Goal: Task Accomplishment & Management: Use online tool/utility

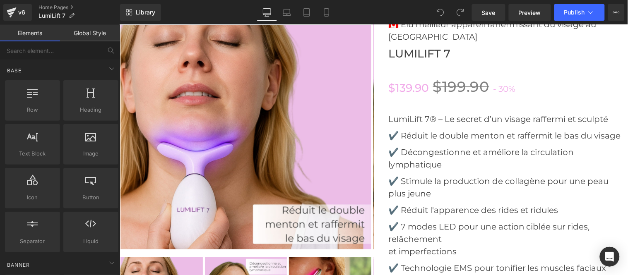
scroll to position [2486, 0]
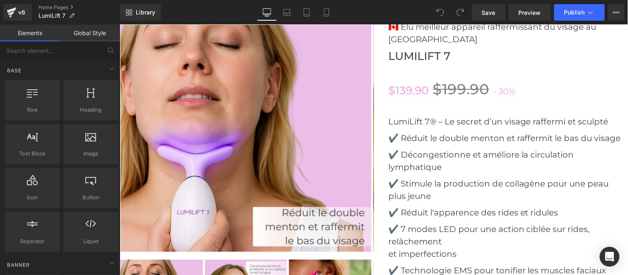
click at [231, 102] on img at bounding box center [245, 126] width 251 height 251
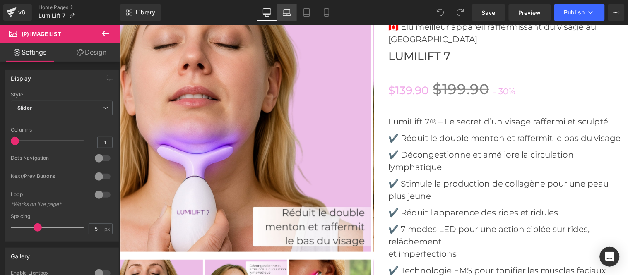
click at [287, 14] on icon at bounding box center [286, 14] width 1 height 0
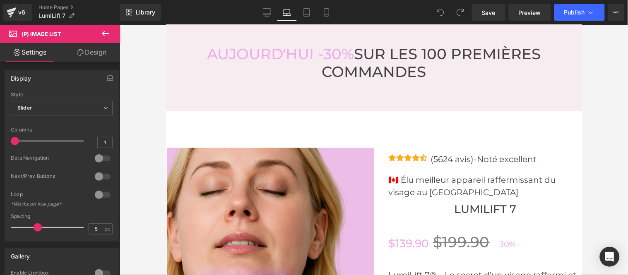
scroll to position [2961, 0]
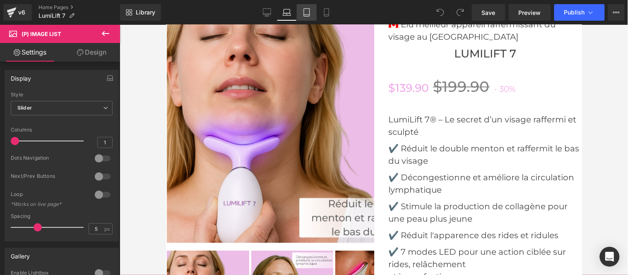
click at [303, 13] on icon at bounding box center [307, 12] width 8 height 8
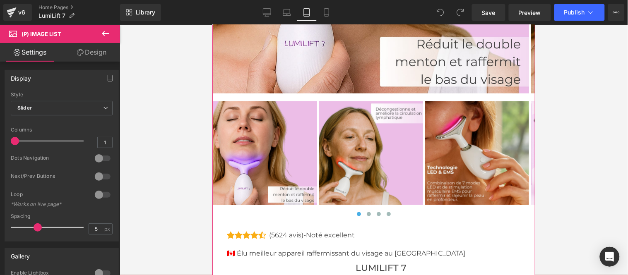
scroll to position [4288, 0]
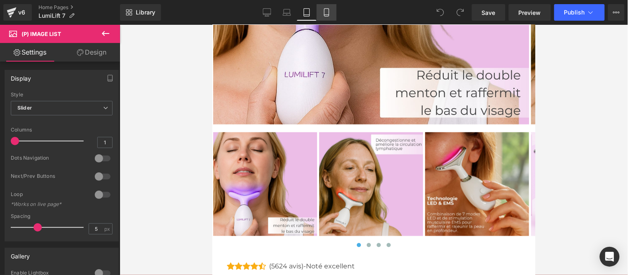
click at [329, 13] on icon at bounding box center [327, 12] width 8 height 8
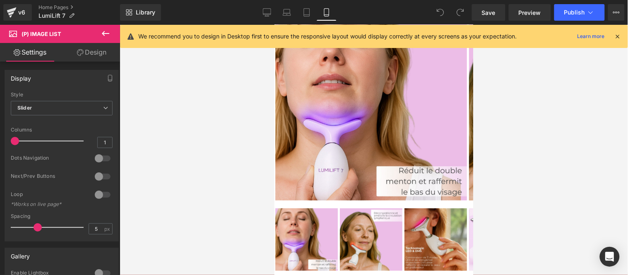
scroll to position [3371, 0]
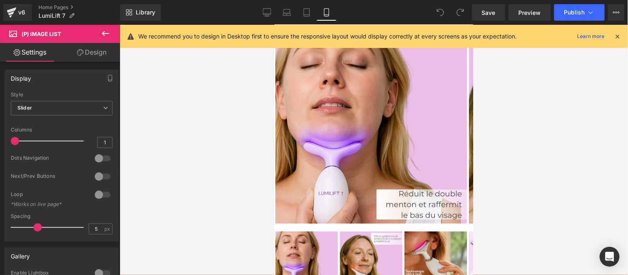
click at [370, 120] on img at bounding box center [371, 128] width 192 height 192
click at [21, 9] on div "v6" at bounding box center [22, 12] width 10 height 11
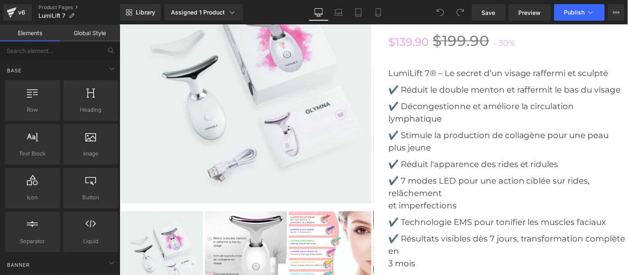
scroll to position [2486, 0]
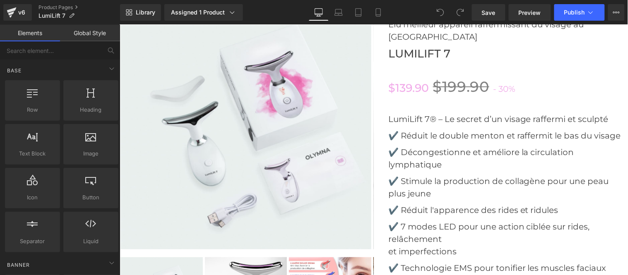
click at [240, 91] on img at bounding box center [245, 123] width 251 height 251
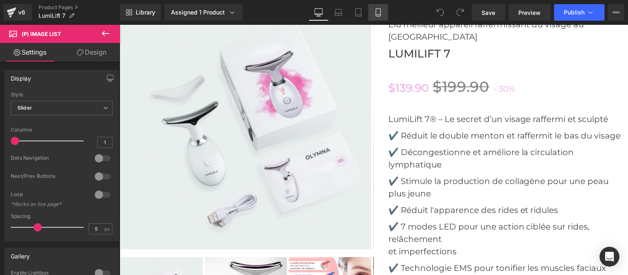
drag, startPoint x: 372, startPoint y: 14, endPoint x: 0, endPoint y: 78, distance: 377.1
click at [372, 14] on link "Mobile" at bounding box center [379, 12] width 20 height 17
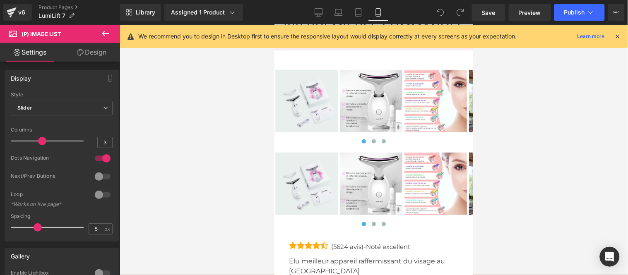
scroll to position [3309, 0]
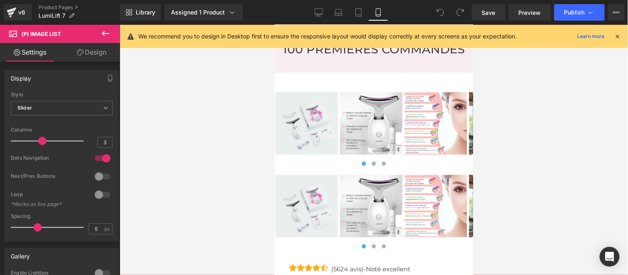
click at [375, 101] on img at bounding box center [371, 123] width 63 height 63
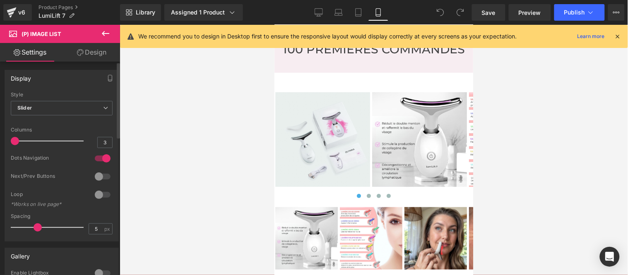
drag, startPoint x: 25, startPoint y: 139, endPoint x: 18, endPoint y: 138, distance: 7.1
click at [18, 138] on div at bounding box center [49, 141] width 69 height 17
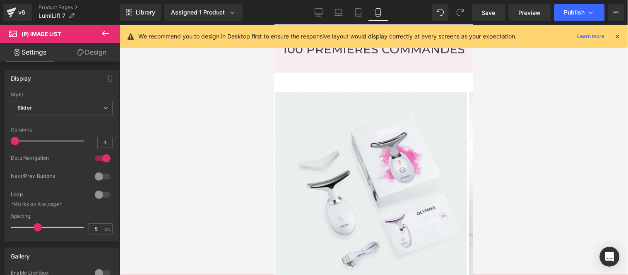
scroll to position [3356, 0]
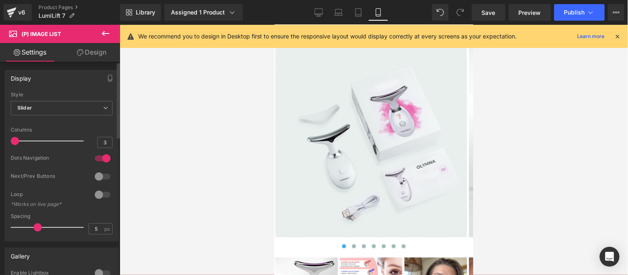
click at [104, 157] on div at bounding box center [103, 158] width 20 height 13
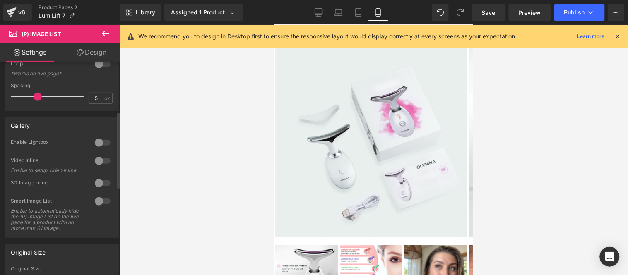
scroll to position [92, 0]
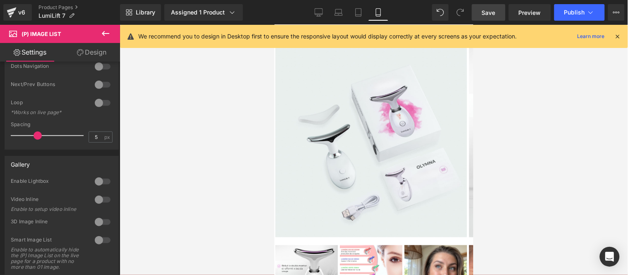
click at [488, 9] on span "Save" at bounding box center [489, 12] width 14 height 9
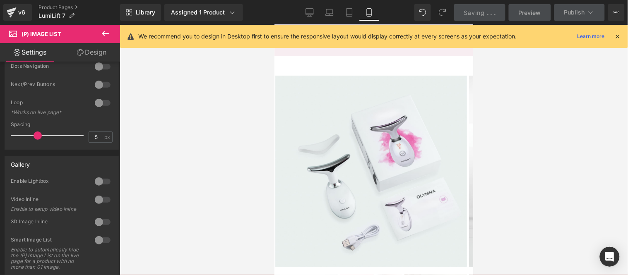
scroll to position [3309, 0]
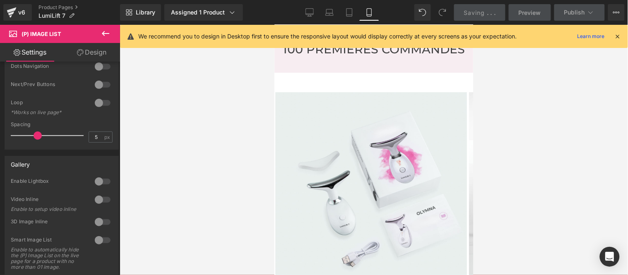
click at [619, 35] on icon at bounding box center [618, 36] width 7 height 7
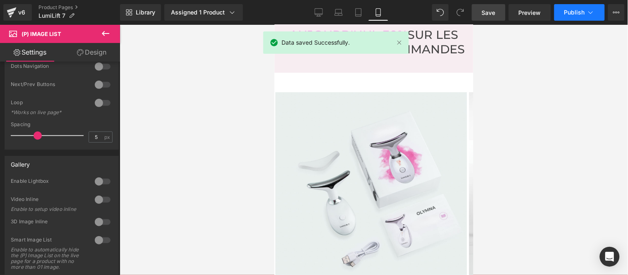
click at [572, 10] on span "Publish" at bounding box center [575, 12] width 21 height 7
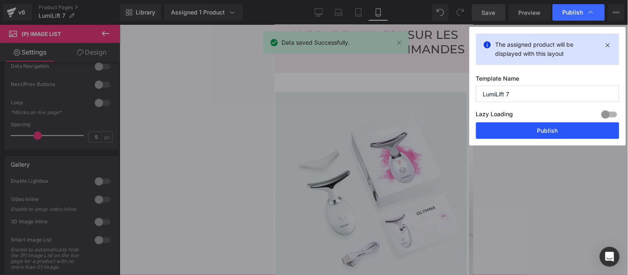
click at [548, 128] on button "Publish" at bounding box center [547, 131] width 143 height 17
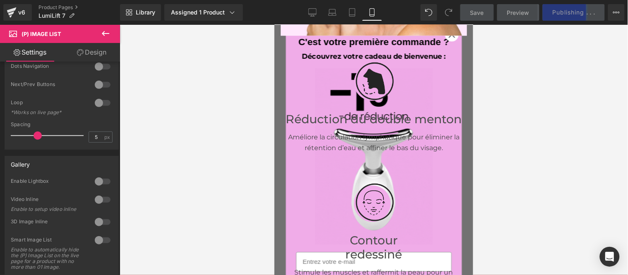
scroll to position [0, 0]
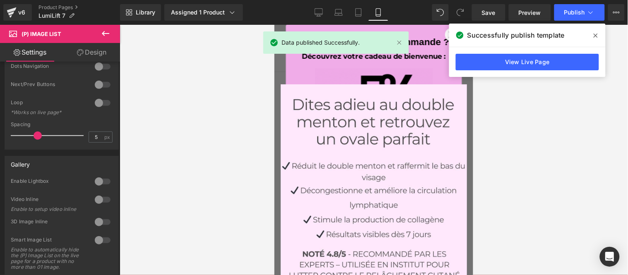
click at [449, 36] on icon "Close dialog" at bounding box center [451, 33] width 5 height 5
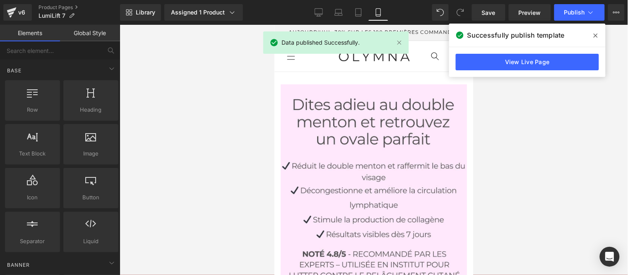
click at [595, 34] on icon at bounding box center [596, 36] width 4 height 4
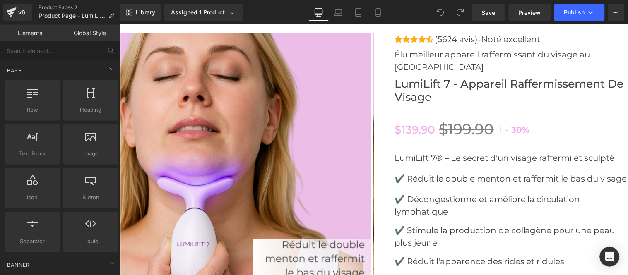
scroll to position [2439, 0]
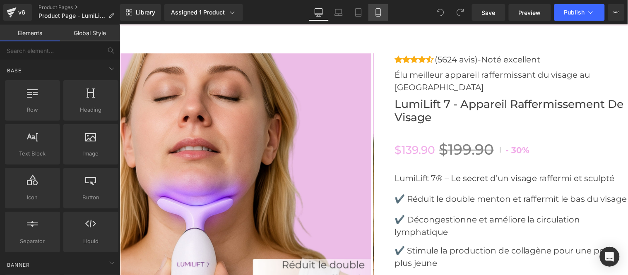
click at [373, 11] on link "Mobile" at bounding box center [379, 12] width 20 height 17
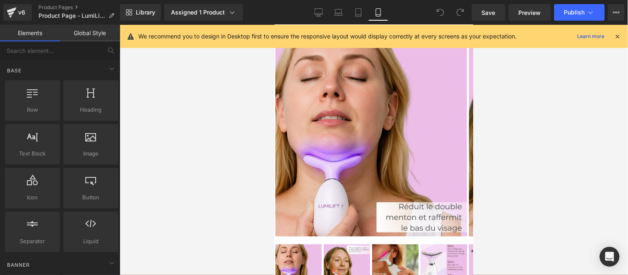
scroll to position [3361, 0]
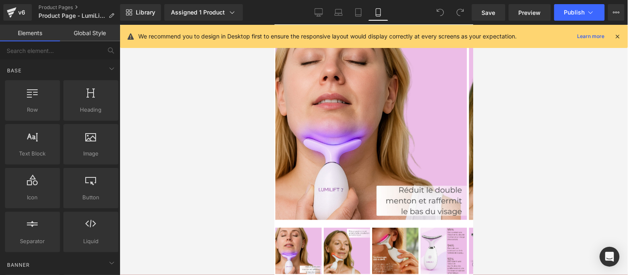
click at [379, 105] on div at bounding box center [373, 123] width 199 height 193
